Goal: Find specific page/section: Find specific page/section

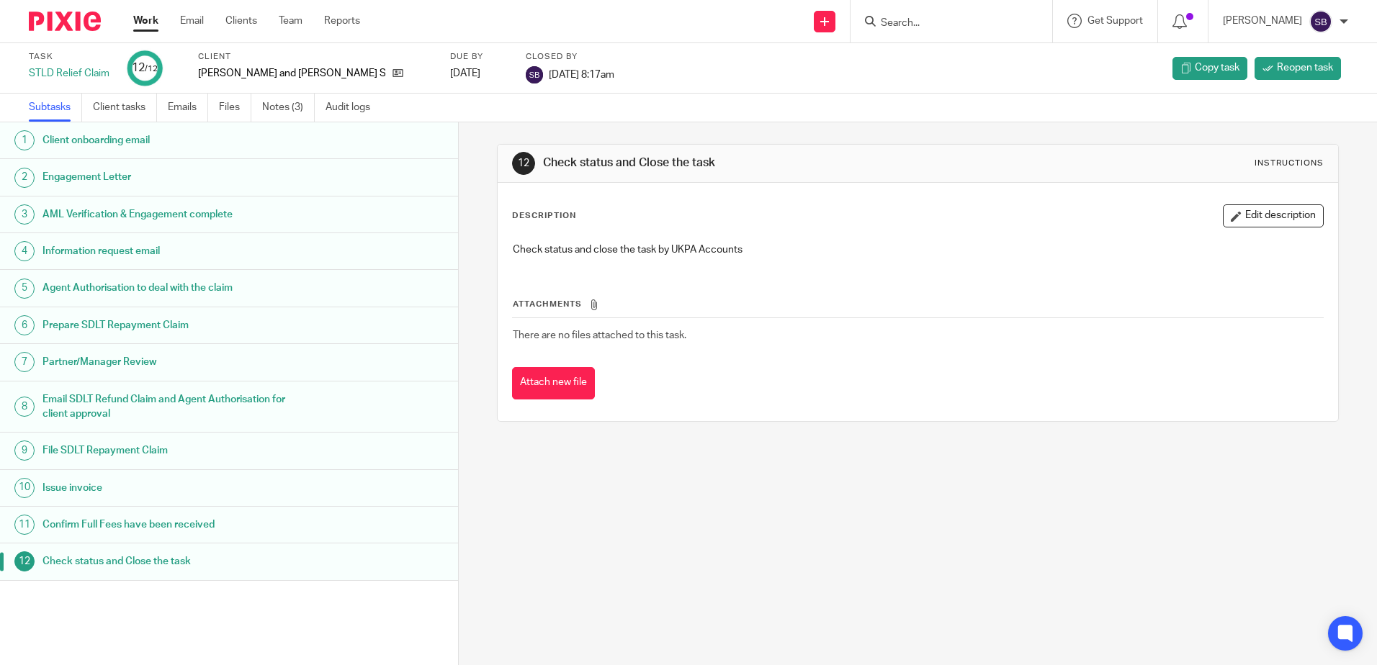
drag, startPoint x: 58, startPoint y: 26, endPoint x: 101, endPoint y: 26, distance: 42.5
click at [59, 26] on img at bounding box center [65, 21] width 72 height 19
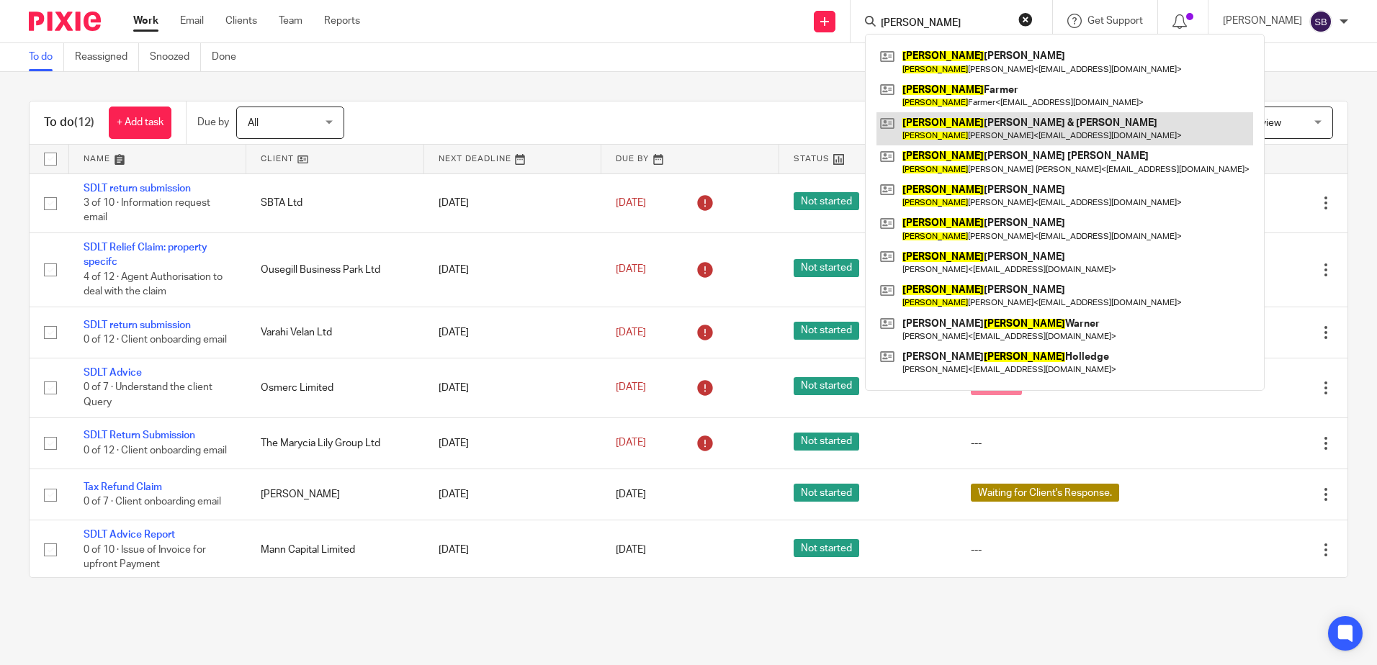
type input "willam"
click at [979, 136] on link at bounding box center [1064, 128] width 377 height 33
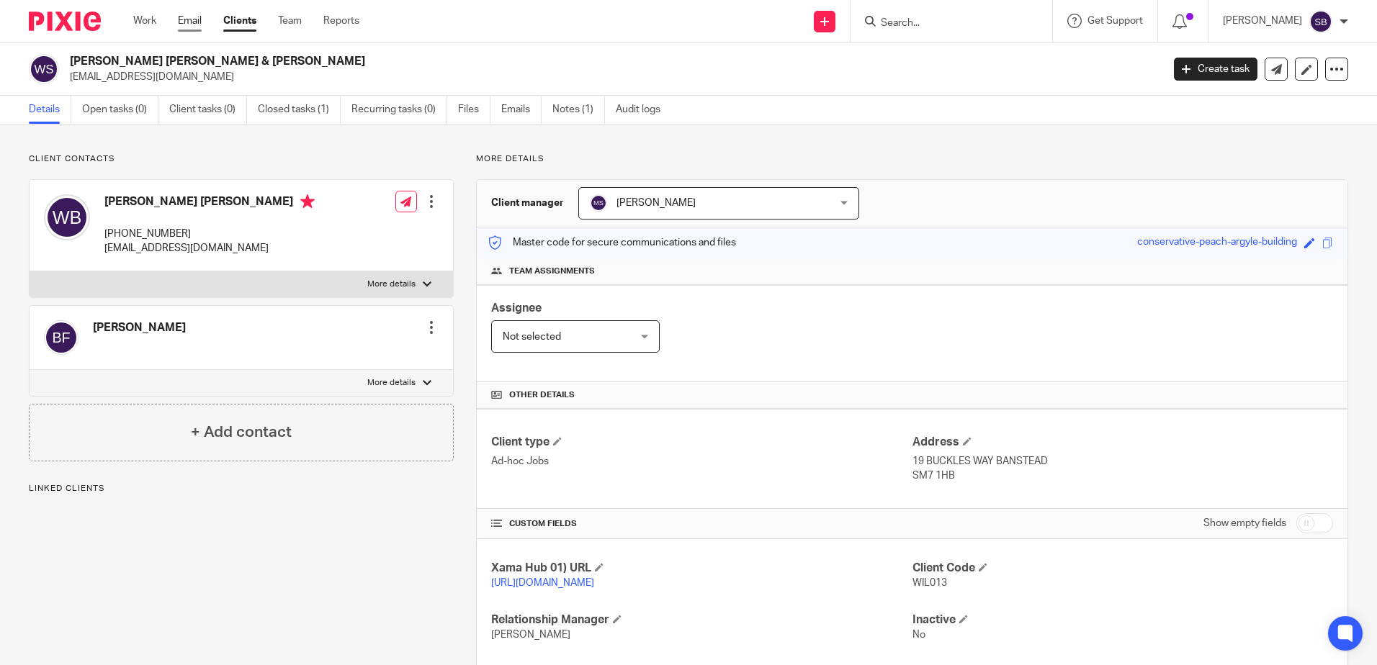
click at [186, 24] on link "Email" at bounding box center [190, 21] width 24 height 14
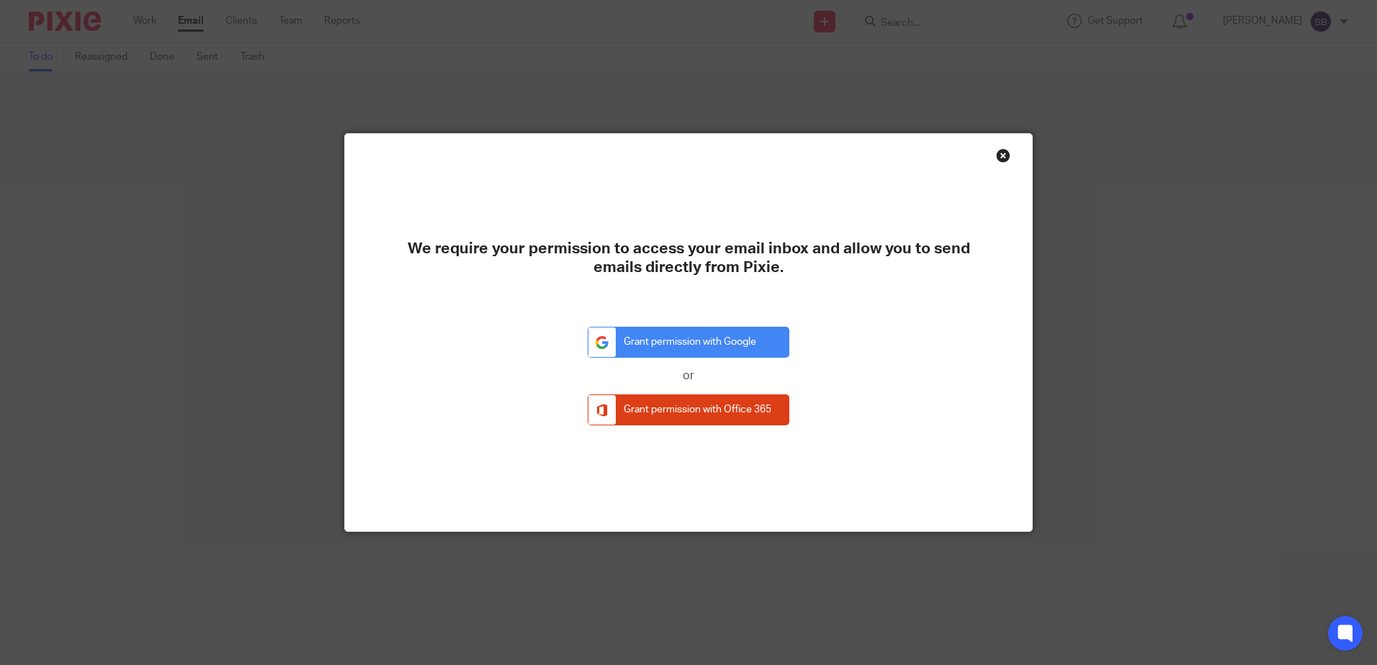
click at [999, 158] on div "Close this dialog window" at bounding box center [1003, 155] width 14 height 14
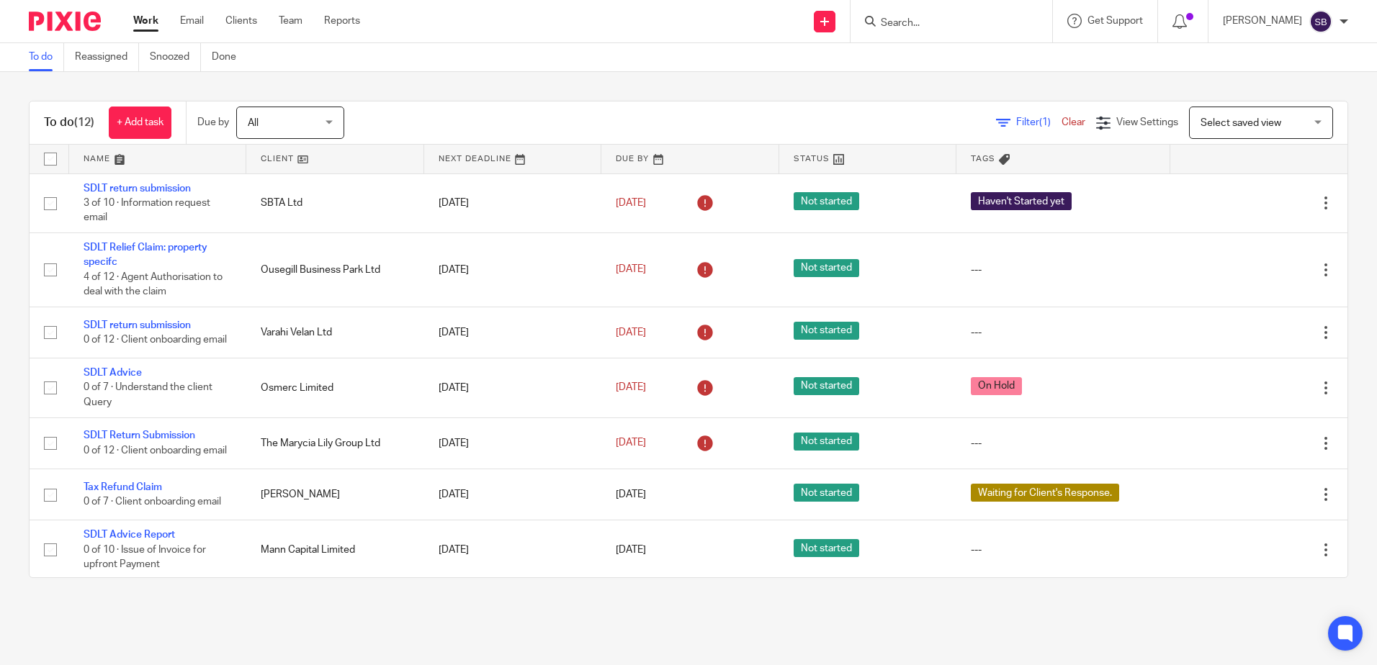
click at [901, 23] on input "Search" at bounding box center [944, 23] width 130 height 13
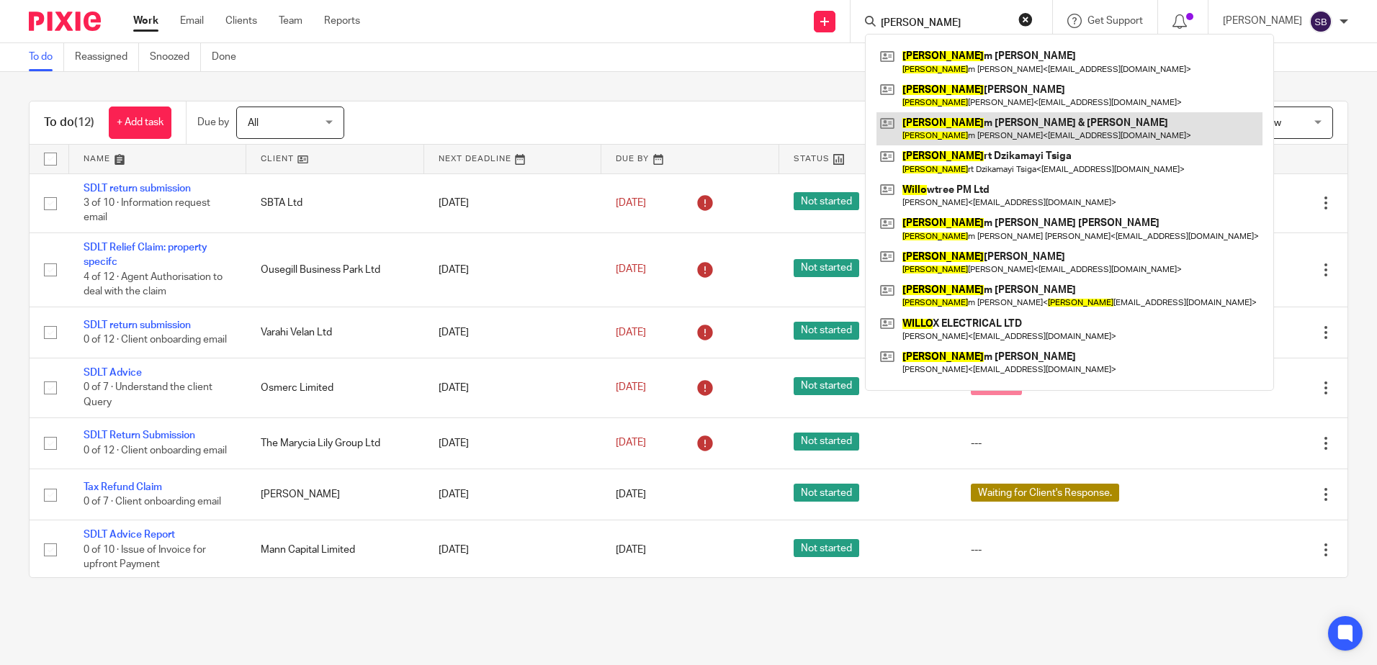
type input "willa"
click at [1079, 125] on link at bounding box center [1069, 128] width 386 height 33
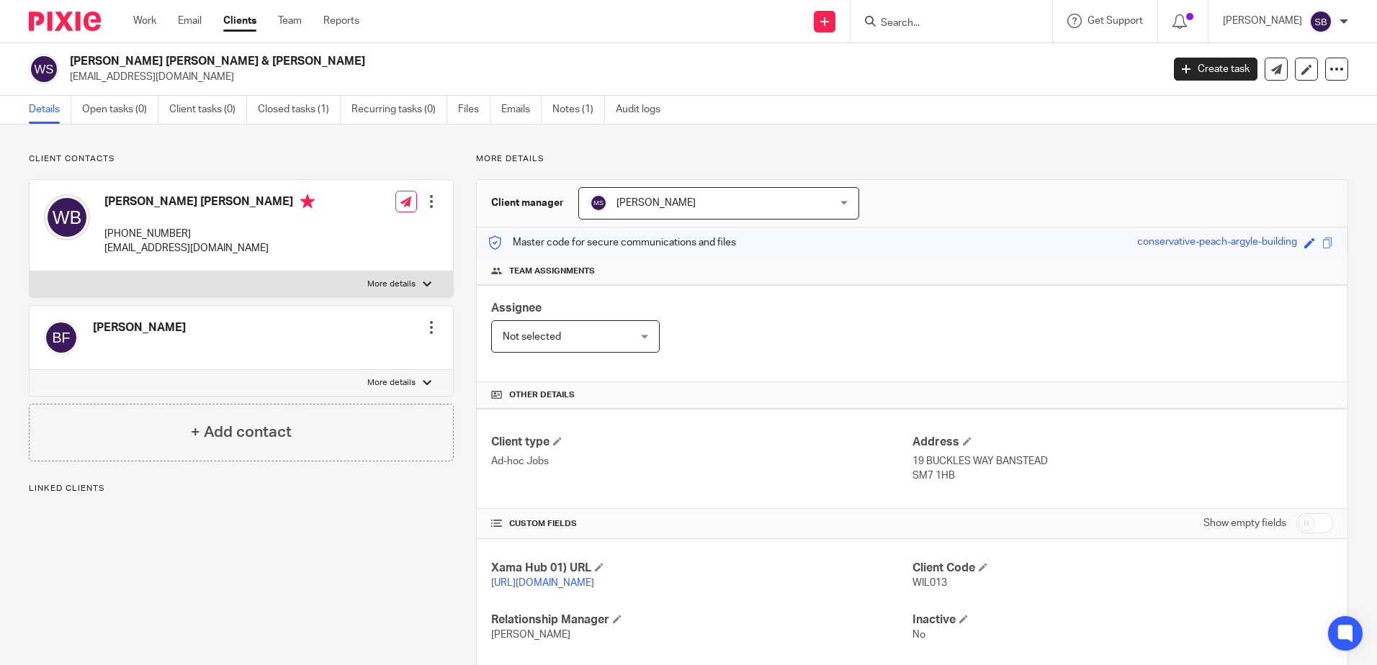
click at [206, 333] on div "Billie Leigh Faiers Edit contact Create client from contact Export data Make pr…" at bounding box center [241, 338] width 423 height 64
click at [427, 328] on div at bounding box center [431, 327] width 14 height 14
click at [186, 350] on div "Billie Leigh Faiers" at bounding box center [139, 337] width 93 height 35
click at [423, 384] on div at bounding box center [427, 383] width 9 height 9
click at [30, 370] on input "More details" at bounding box center [29, 369] width 1 height 1
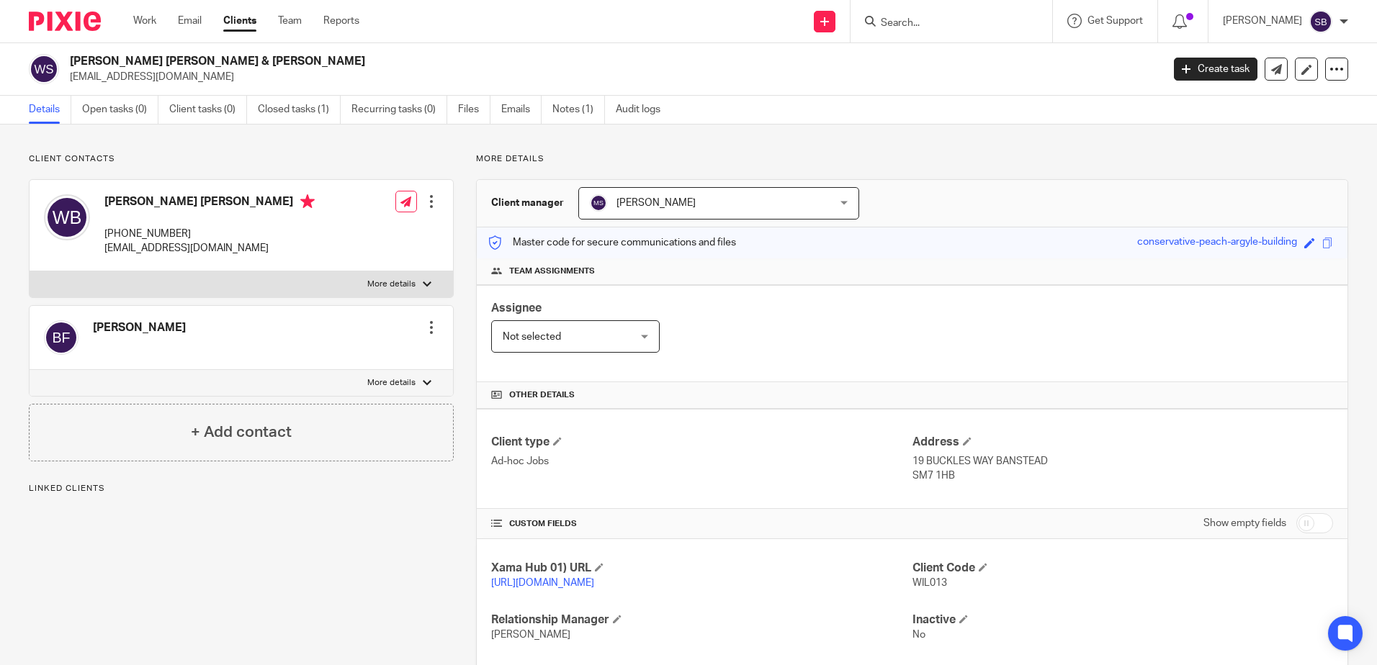
checkbox input "true"
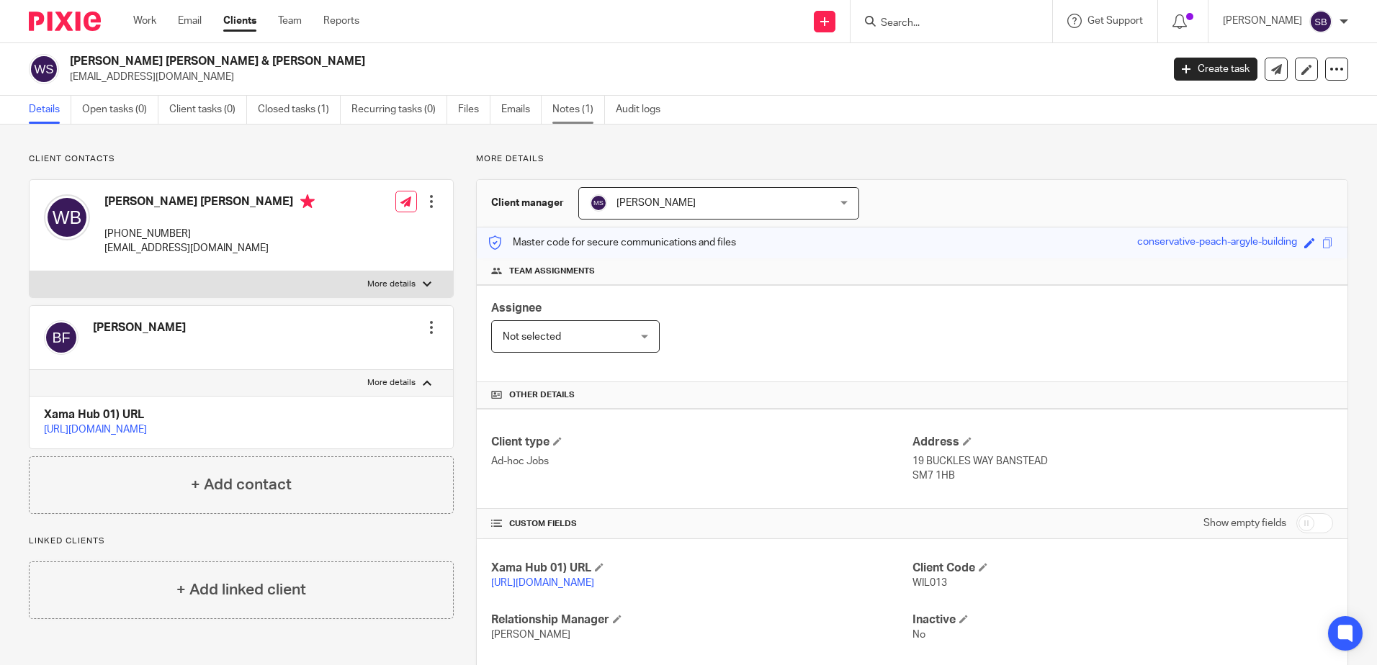
click at [578, 107] on link "Notes (1)" at bounding box center [578, 110] width 53 height 28
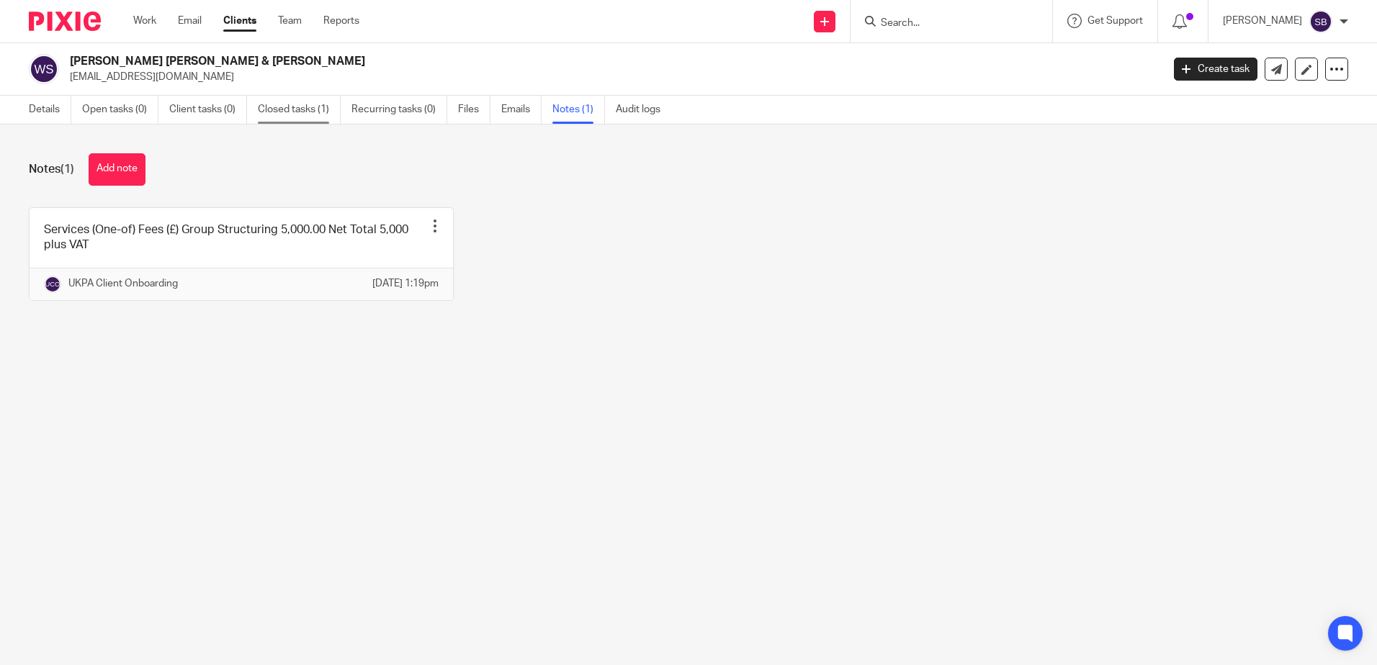
click at [303, 112] on link "Closed tasks (1)" at bounding box center [299, 110] width 83 height 28
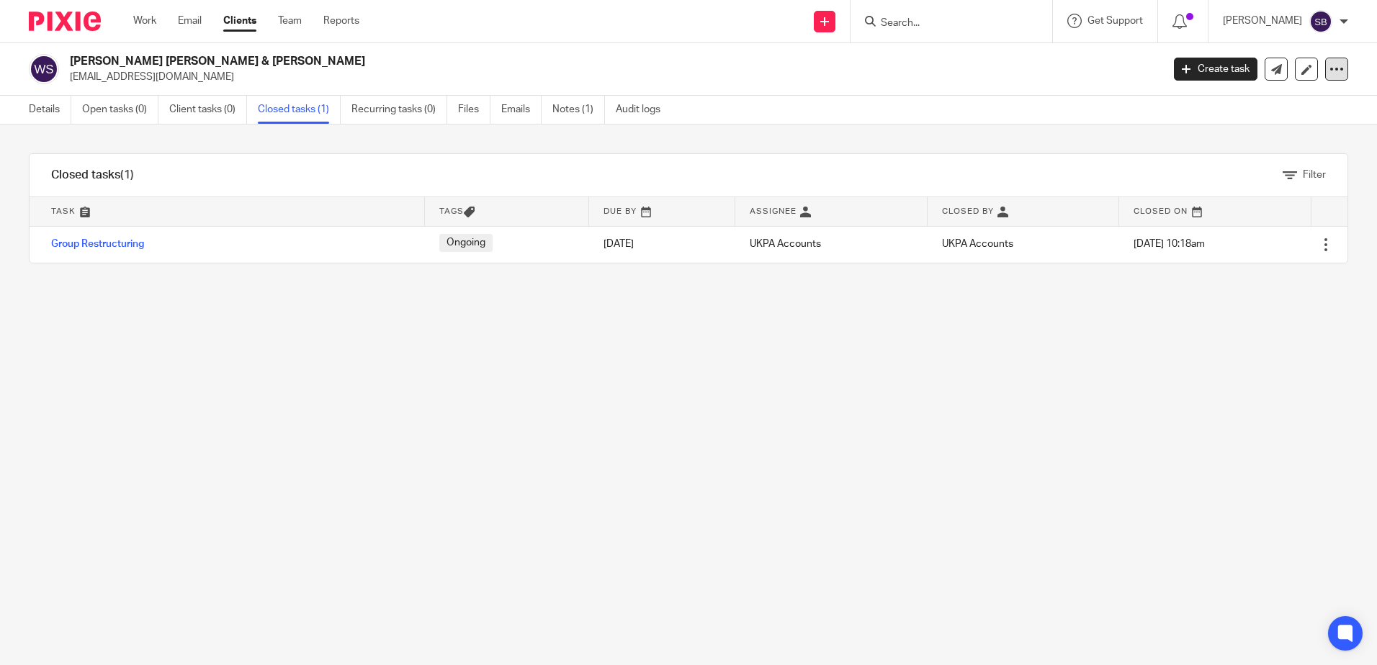
click at [1329, 68] on icon at bounding box center [1336, 69] width 14 height 14
drag, startPoint x: 930, startPoint y: 138, endPoint x: 945, endPoint y: 197, distance: 60.2
click at [930, 138] on div "Filter tasks Only show tasks matching all of these conditions 1 Task name Is Is…" at bounding box center [688, 395] width 1377 height 541
